Goal: Information Seeking & Learning: Learn about a topic

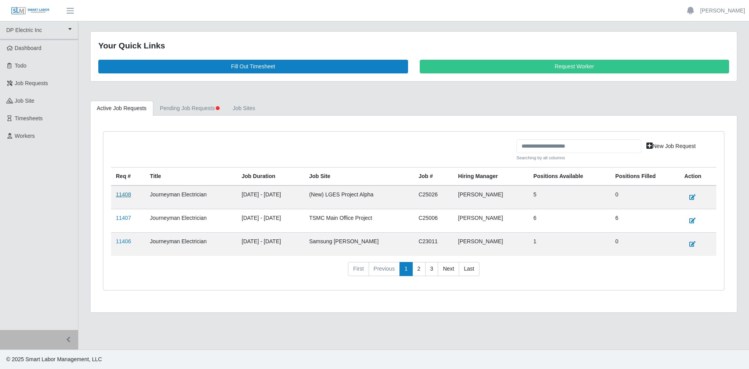
click at [120, 194] on link "11408" at bounding box center [123, 194] width 15 height 6
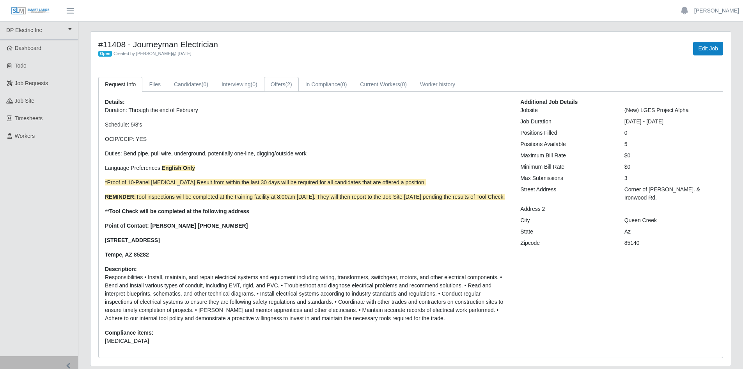
drag, startPoint x: 281, startPoint y: 84, endPoint x: 304, endPoint y: 97, distance: 26.2
click at [281, 84] on link "Offers (2)" at bounding box center [281, 84] width 35 height 15
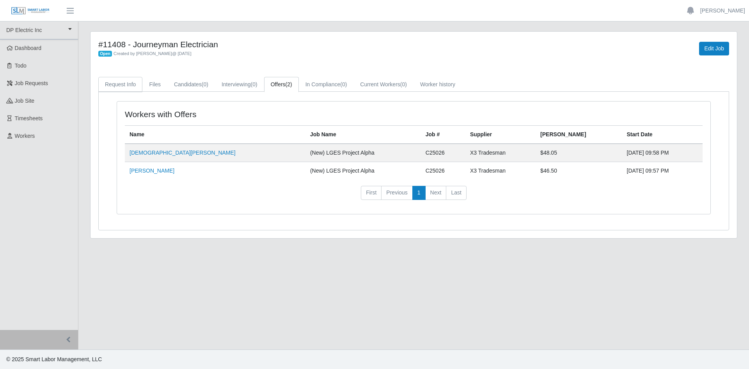
click at [130, 85] on link "Request Info" at bounding box center [120, 84] width 44 height 15
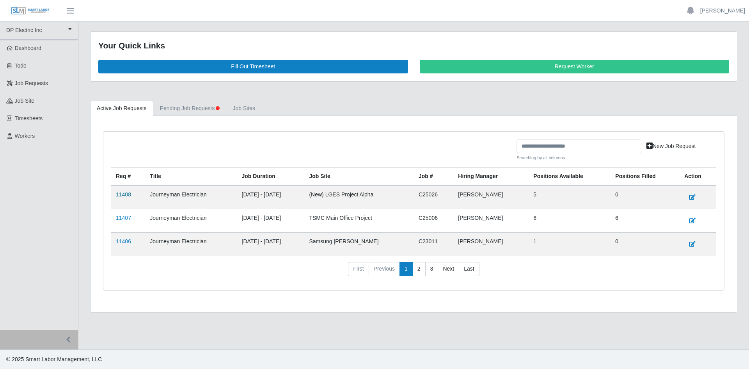
click at [124, 194] on link "11408" at bounding box center [123, 194] width 15 height 6
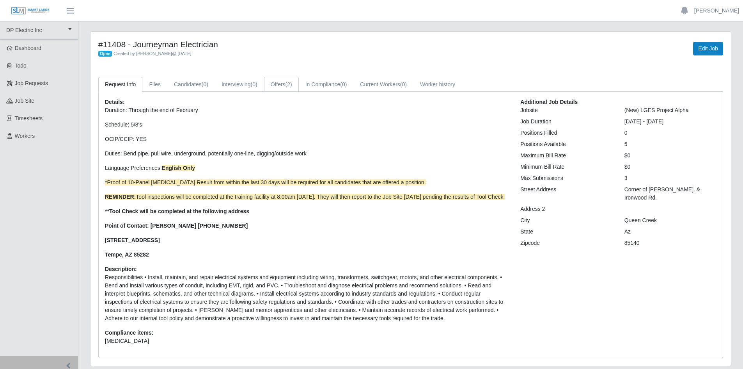
click at [292, 86] on span "(2)" at bounding box center [289, 84] width 7 height 6
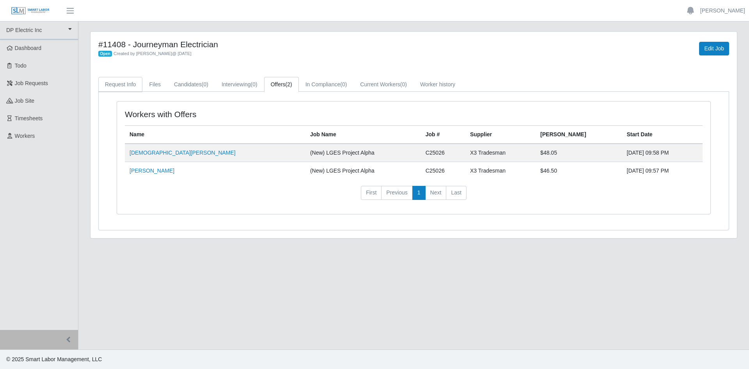
click at [123, 82] on link "Request Info" at bounding box center [120, 84] width 44 height 15
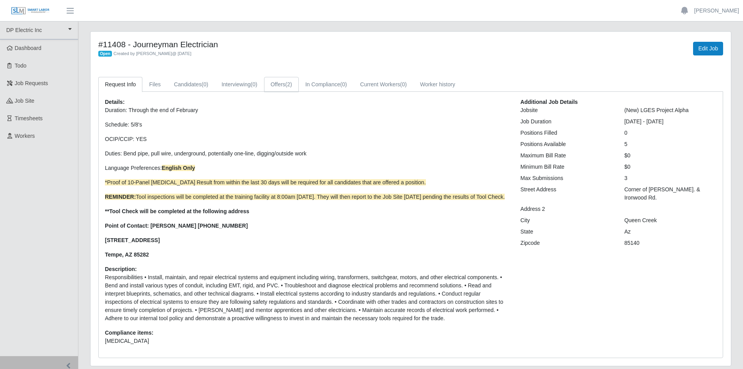
click at [289, 84] on span "(2)" at bounding box center [289, 84] width 7 height 6
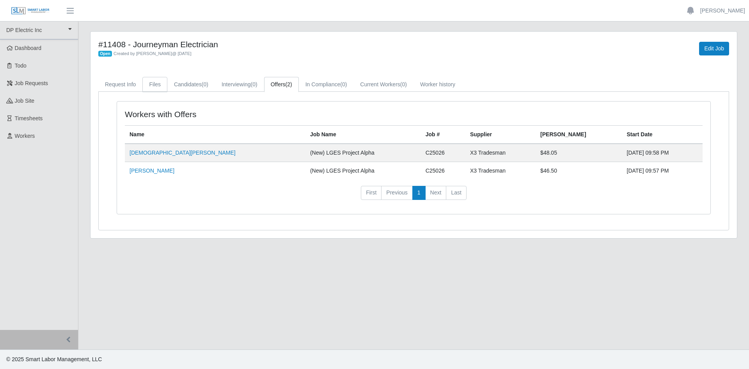
click at [153, 82] on link "Files" at bounding box center [154, 84] width 25 height 15
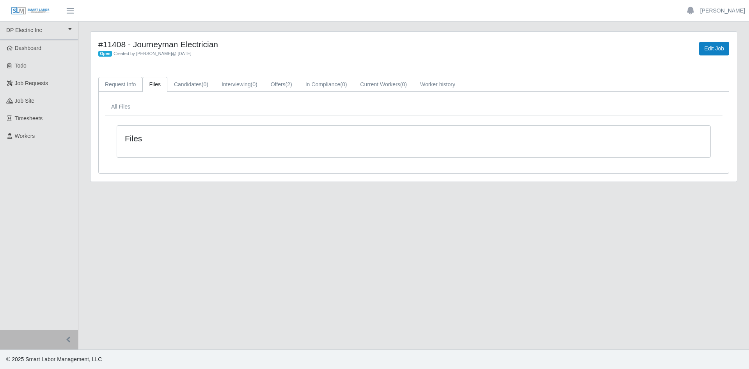
click at [116, 82] on link "Request Info" at bounding box center [120, 84] width 44 height 15
